Goal: Entertainment & Leisure: Consume media (video, audio)

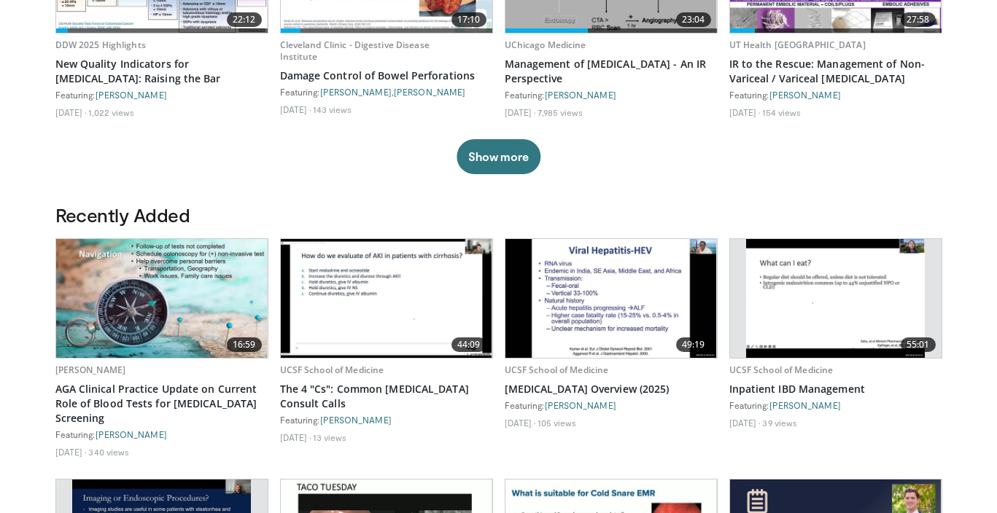
scroll to position [582, 0]
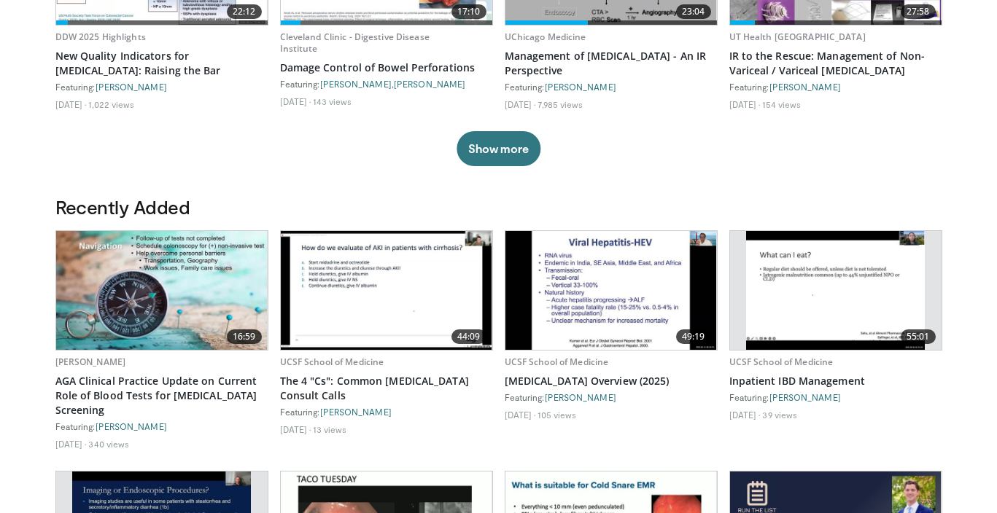
click at [368, 294] on img at bounding box center [387, 290] width 212 height 119
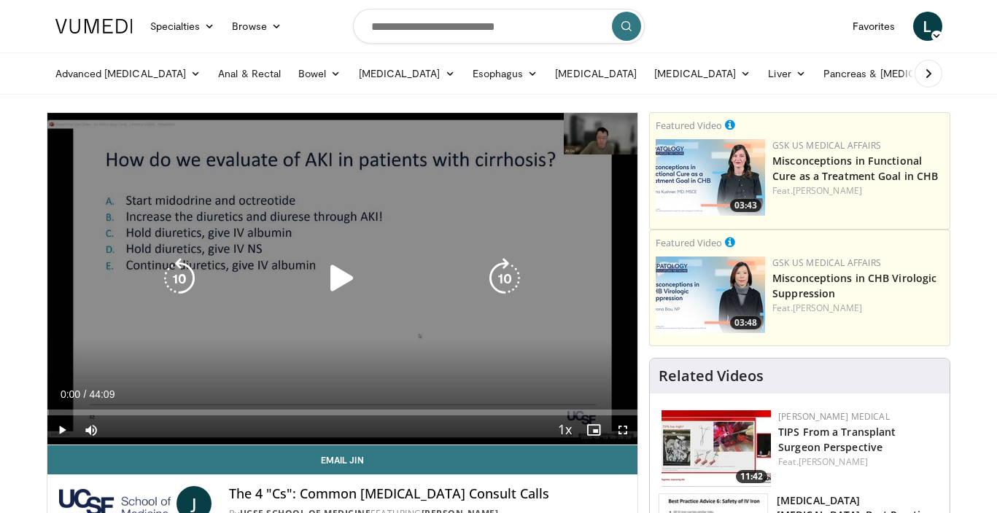
click at [340, 279] on icon "Video Player" at bounding box center [342, 278] width 41 height 41
click at [346, 279] on icon "Video Player" at bounding box center [342, 278] width 41 height 41
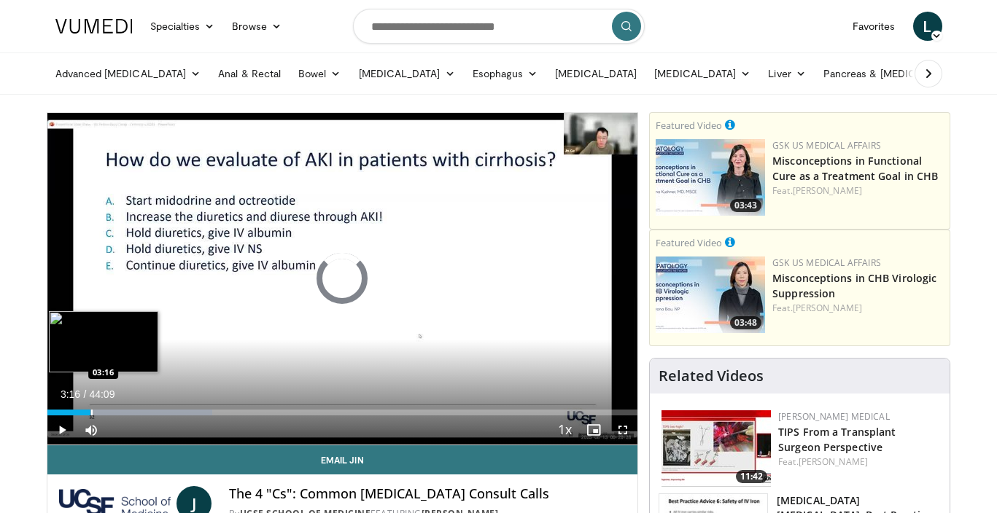
click at [91, 414] on div "Progress Bar" at bounding box center [91, 413] width 1 height 6
click at [87, 412] on div "Progress Bar" at bounding box center [87, 413] width 1 height 6
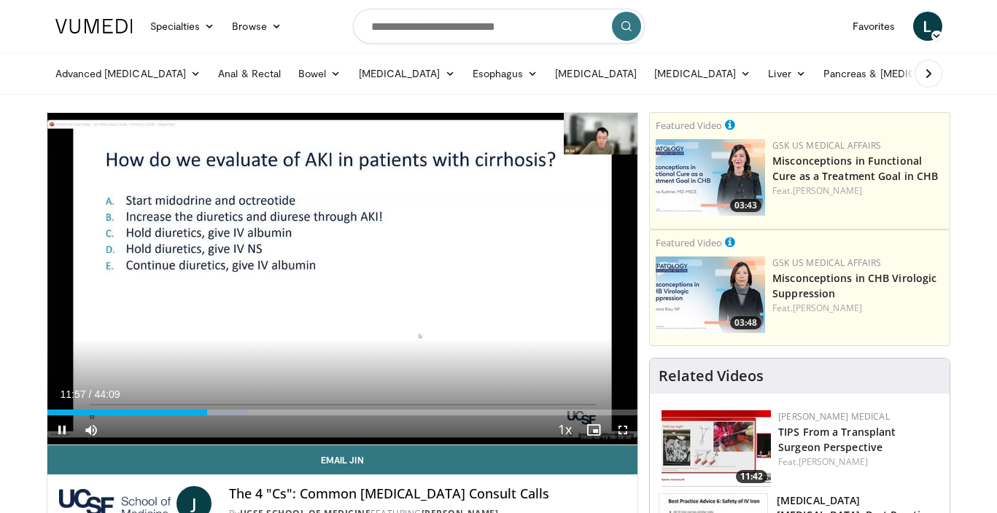
click at [341, 389] on div "Current Time 11:57 / Duration 44:09" at bounding box center [342, 394] width 591 height 13
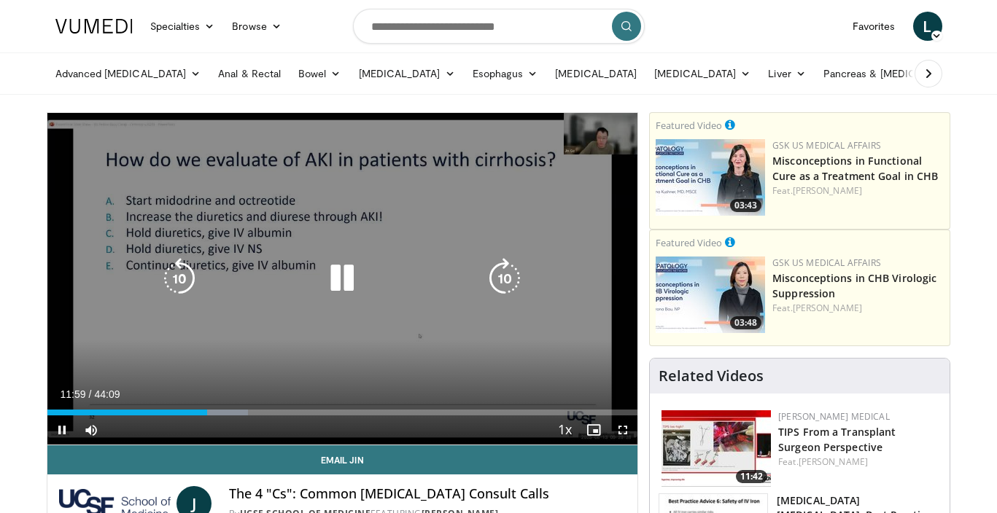
click at [346, 284] on icon "Video Player" at bounding box center [342, 278] width 41 height 41
click at [340, 274] on icon "Video Player" at bounding box center [342, 278] width 41 height 41
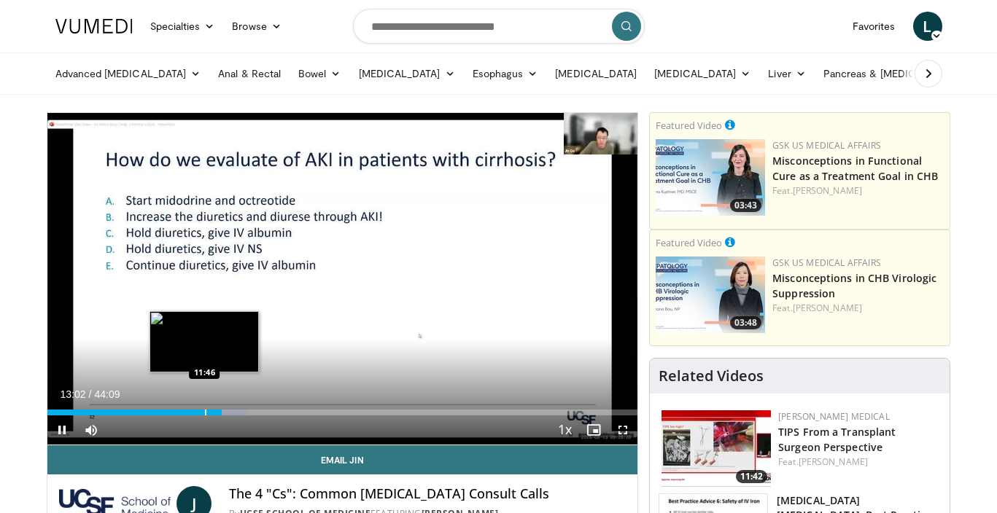
click at [205, 412] on div "Progress Bar" at bounding box center [205, 413] width 1 height 6
click at [212, 413] on div "Progress Bar" at bounding box center [212, 413] width 1 height 6
click at [225, 410] on div "Progress Bar" at bounding box center [225, 413] width 1 height 6
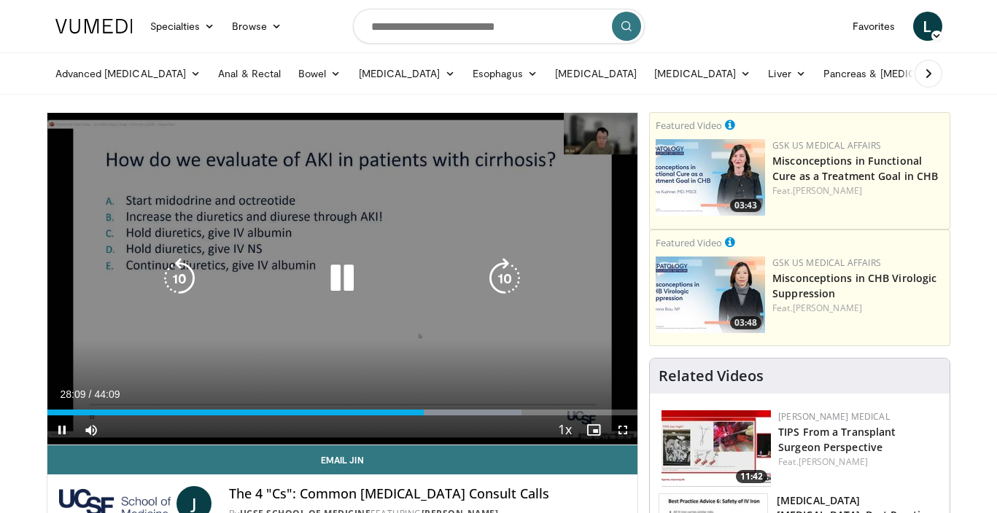
click at [333, 274] on icon "Video Player" at bounding box center [342, 278] width 41 height 41
click at [338, 274] on icon "Video Player" at bounding box center [342, 278] width 41 height 41
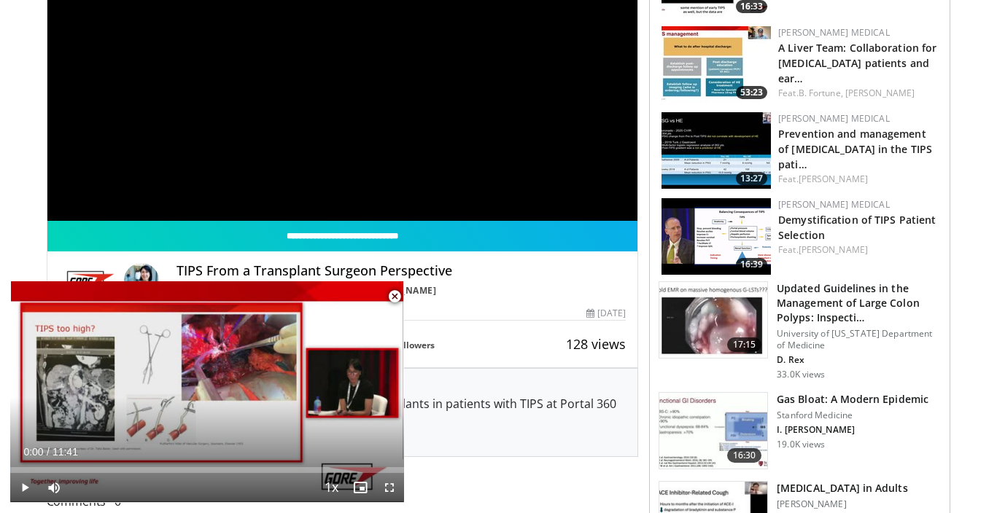
scroll to position [227, 0]
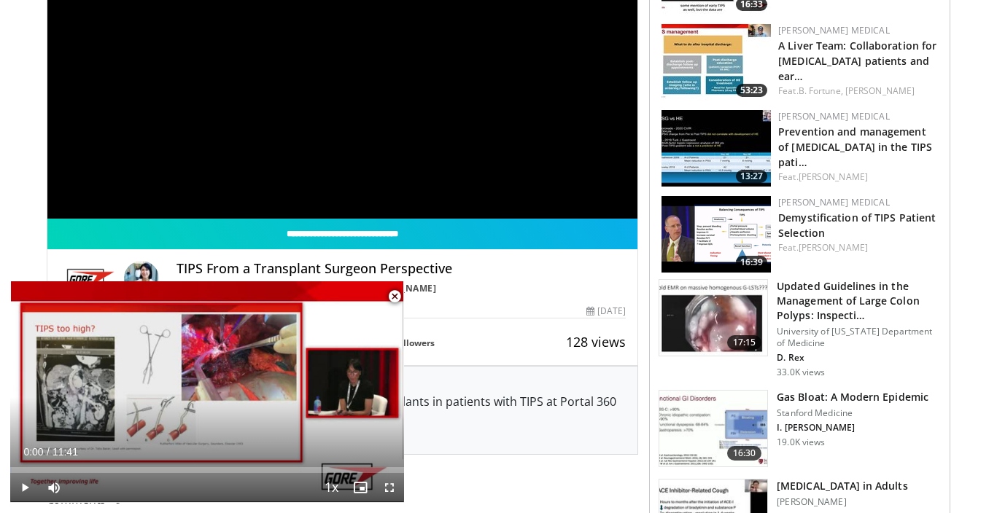
click at [741, 326] on img at bounding box center [713, 318] width 108 height 76
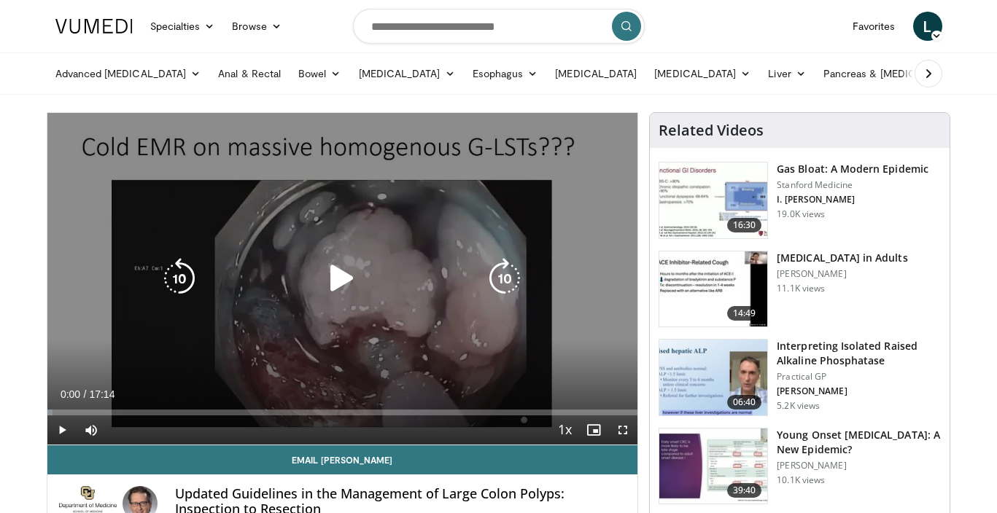
click at [340, 275] on icon "Video Player" at bounding box center [342, 278] width 41 height 41
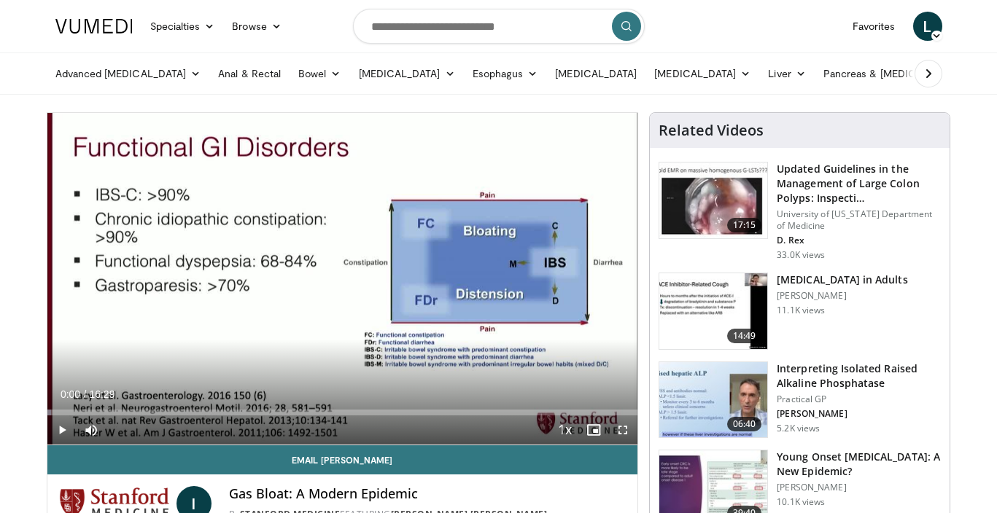
click at [928, 20] on span "L" at bounding box center [927, 26] width 29 height 29
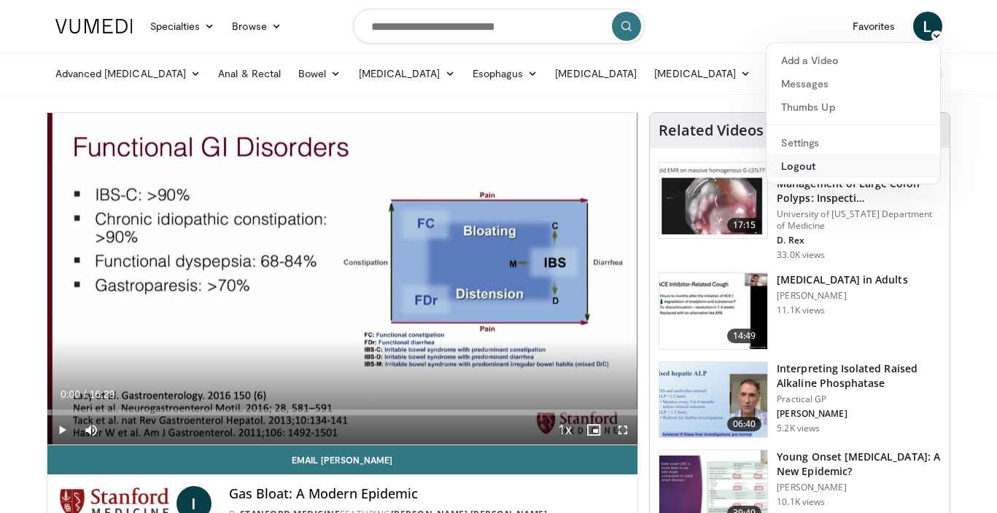
click at [810, 166] on link "Logout" at bounding box center [854, 166] width 174 height 23
